Goal: Task Accomplishment & Management: Complete application form

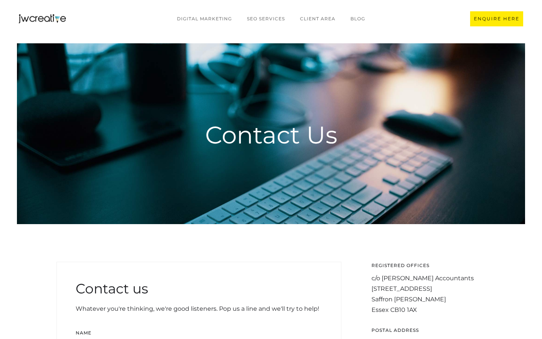
scroll to position [177, 0]
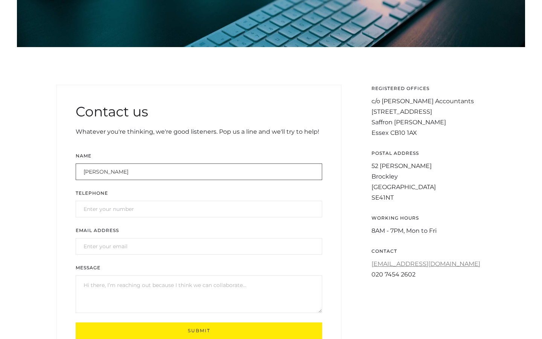
type input "Anna Scott"
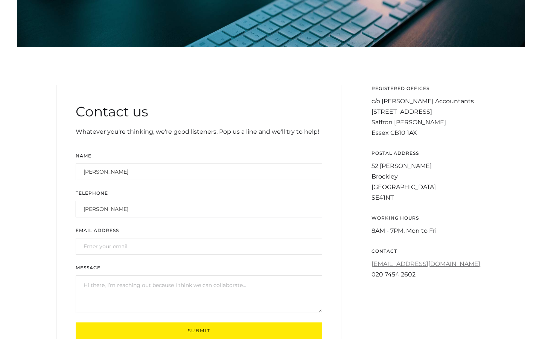
type input "Anna Scott"
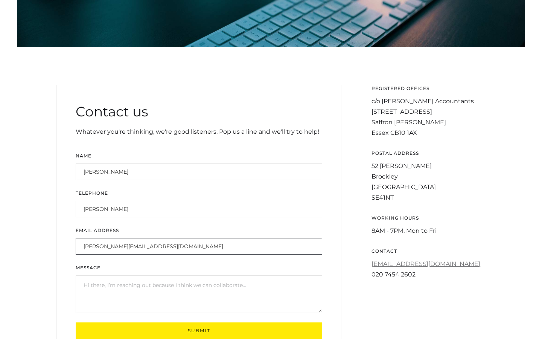
type input "a.scott@trustedsupportteam.com"
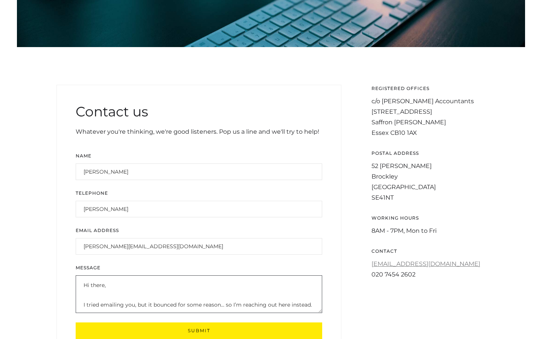
scroll to position [64, 0]
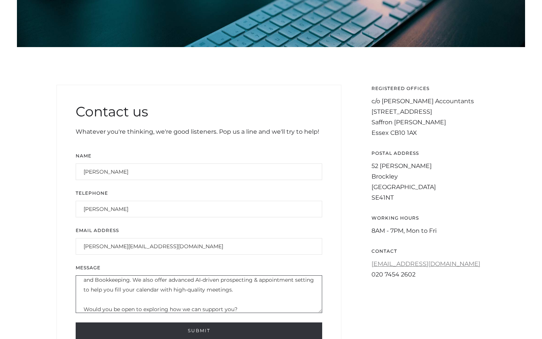
type textarea "Hi there, I tried emailing you, but it bounced for some reason... so I’m reachi…"
click at [199, 330] on input "Submit" at bounding box center [199, 330] width 247 height 17
type input "Please wait..."
